Goal: Information Seeking & Learning: Find specific fact

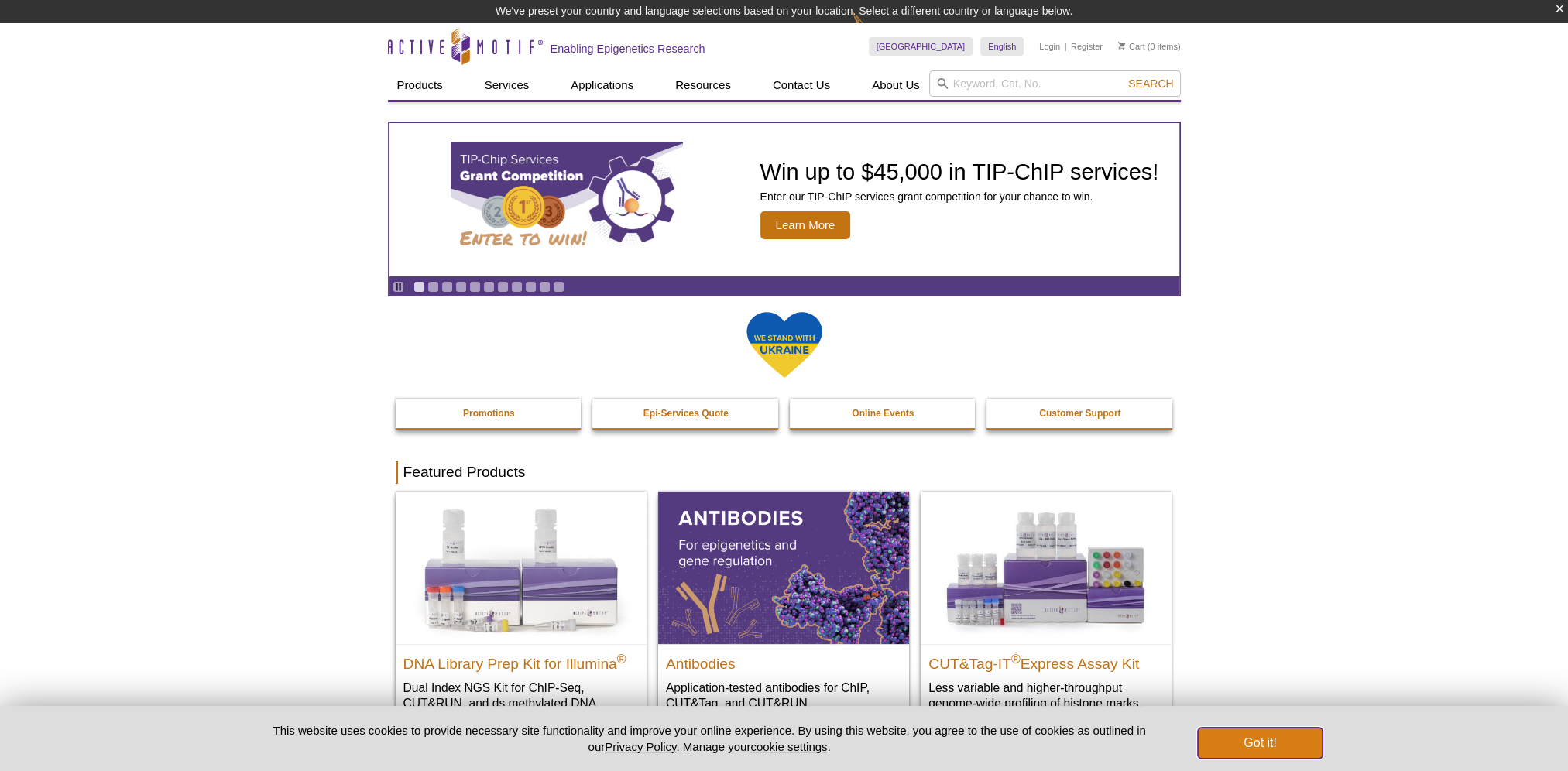
click at [1291, 740] on button "Got it!" at bounding box center [1259, 743] width 124 height 31
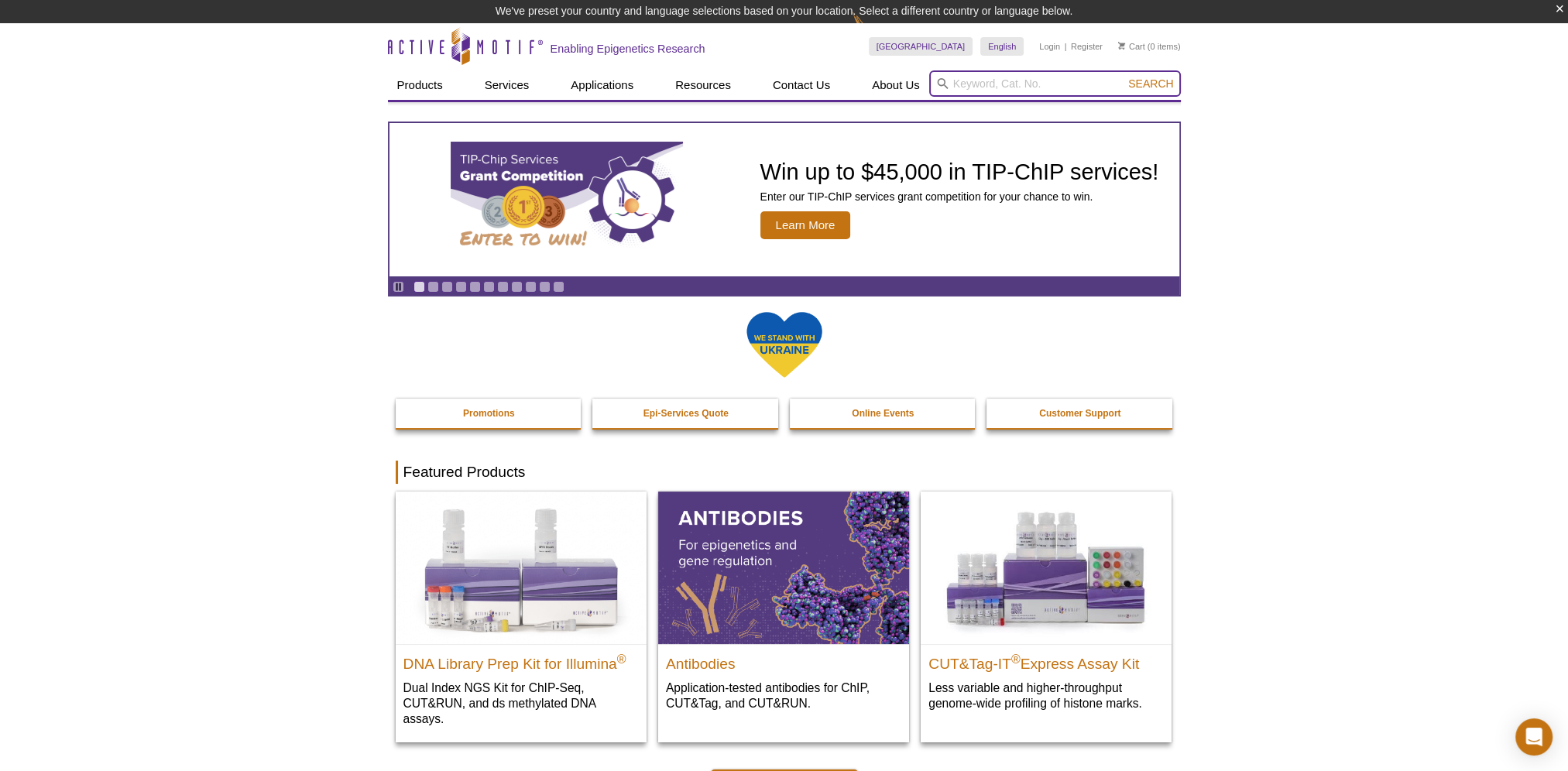
click at [1025, 82] on input "search" at bounding box center [1055, 83] width 252 height 27
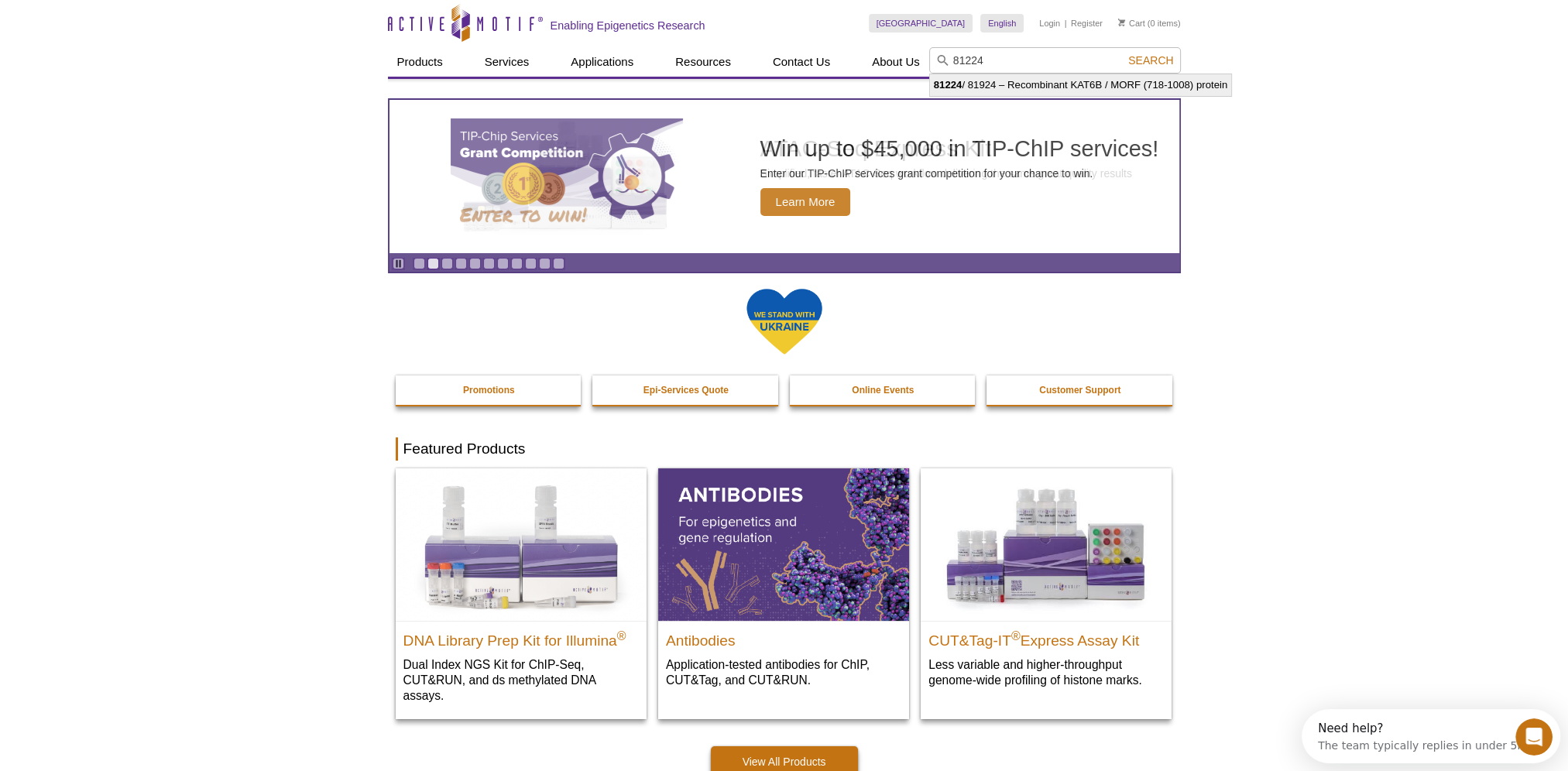
click at [1025, 82] on li "81224 / 81924 – Recombinant KAT6B / MORF (718-1008) protein" at bounding box center [1080, 85] width 301 height 22
type input "81224 / 81924 – Recombinant KAT6B / MORF (718-1008) protein"
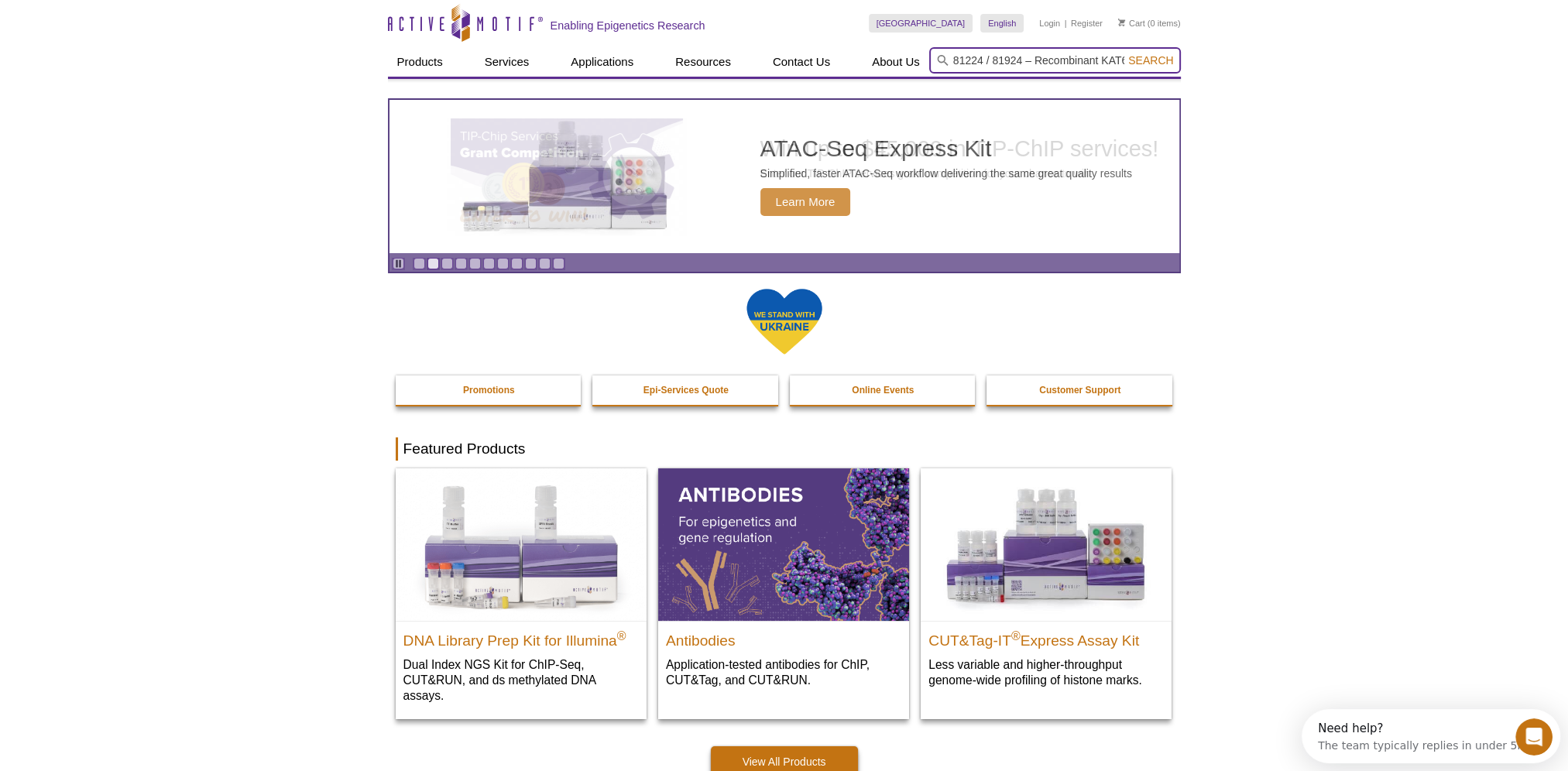
scroll to position [0, 143]
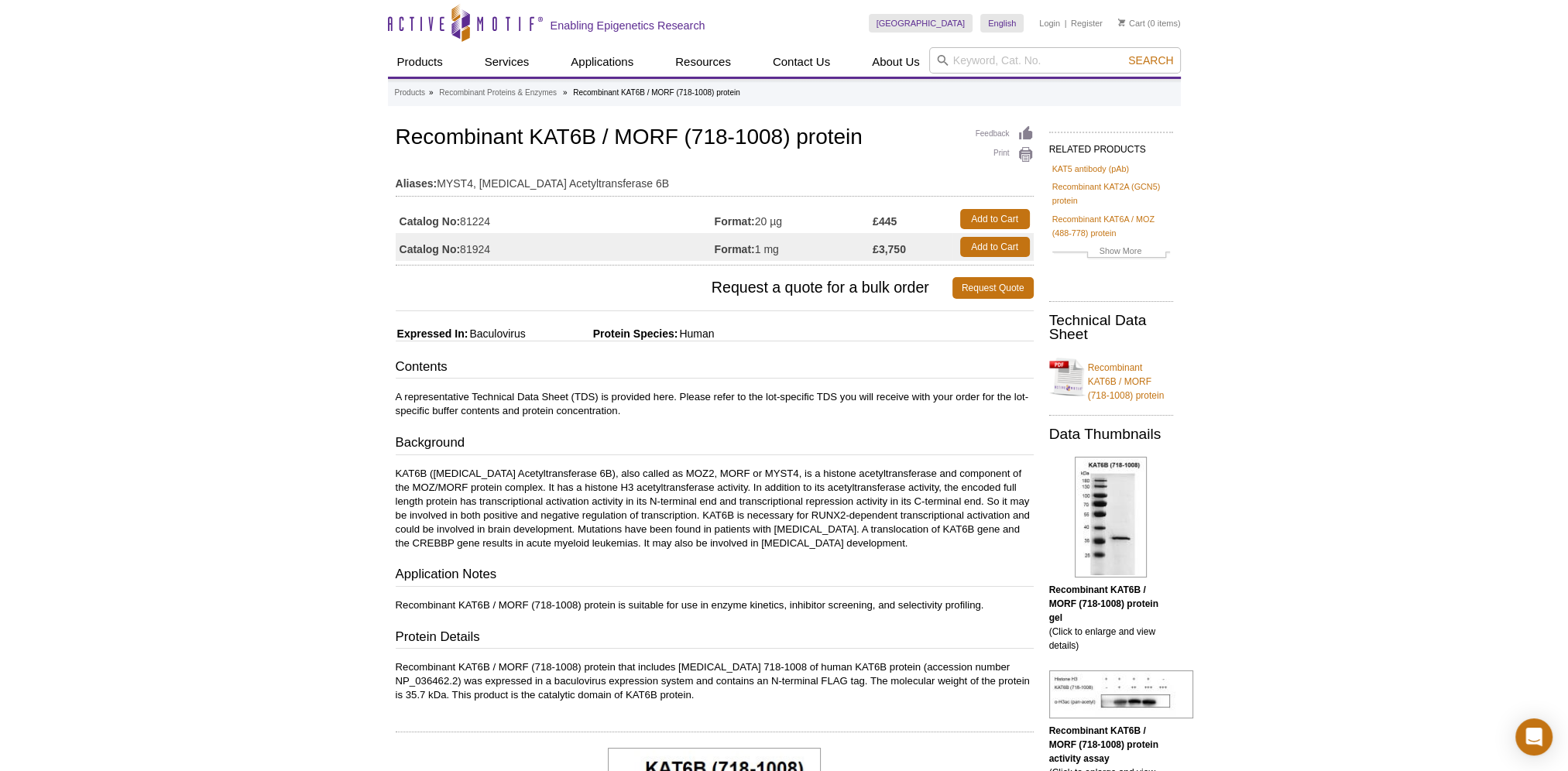
click at [473, 214] on td "Catalog No: 81224" at bounding box center [555, 219] width 319 height 28
click at [1127, 376] on link "Recombinant KAT6B / MORF (718-1008) protein" at bounding box center [1110, 376] width 124 height 51
